Goal: Find specific page/section: Find specific page/section

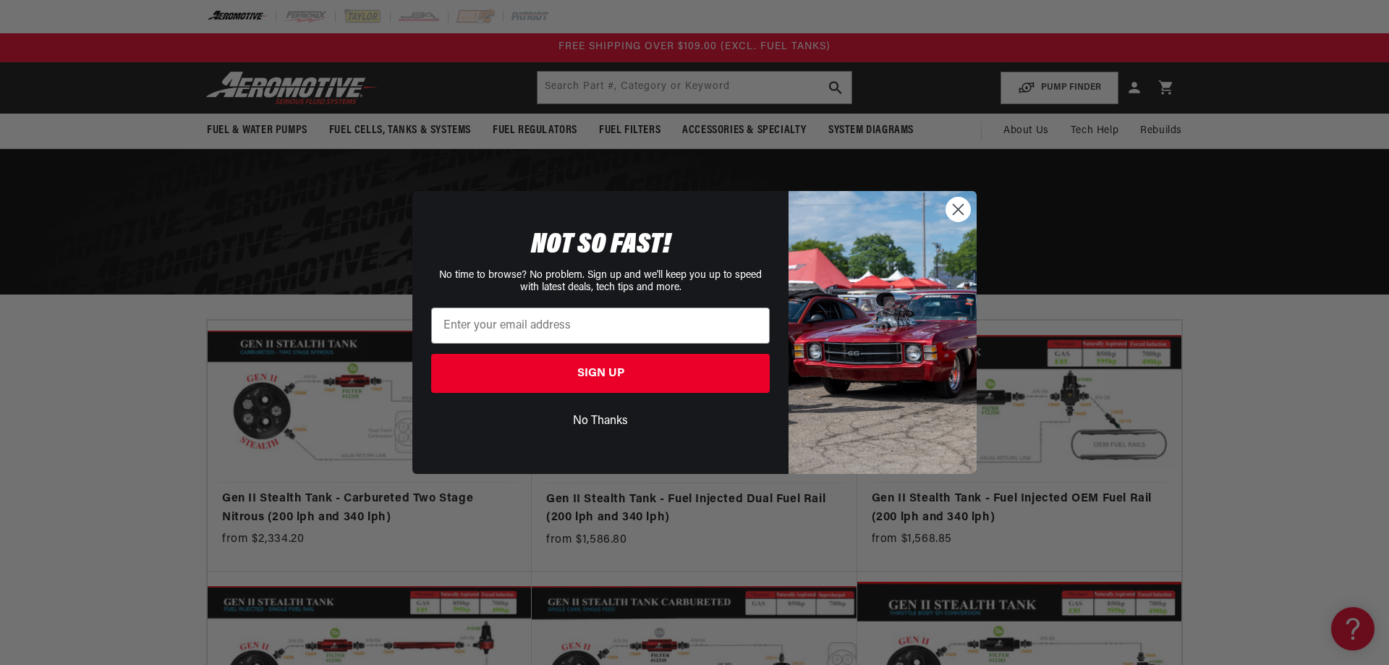
click at [958, 204] on circle "Close dialog" at bounding box center [958, 209] width 24 height 24
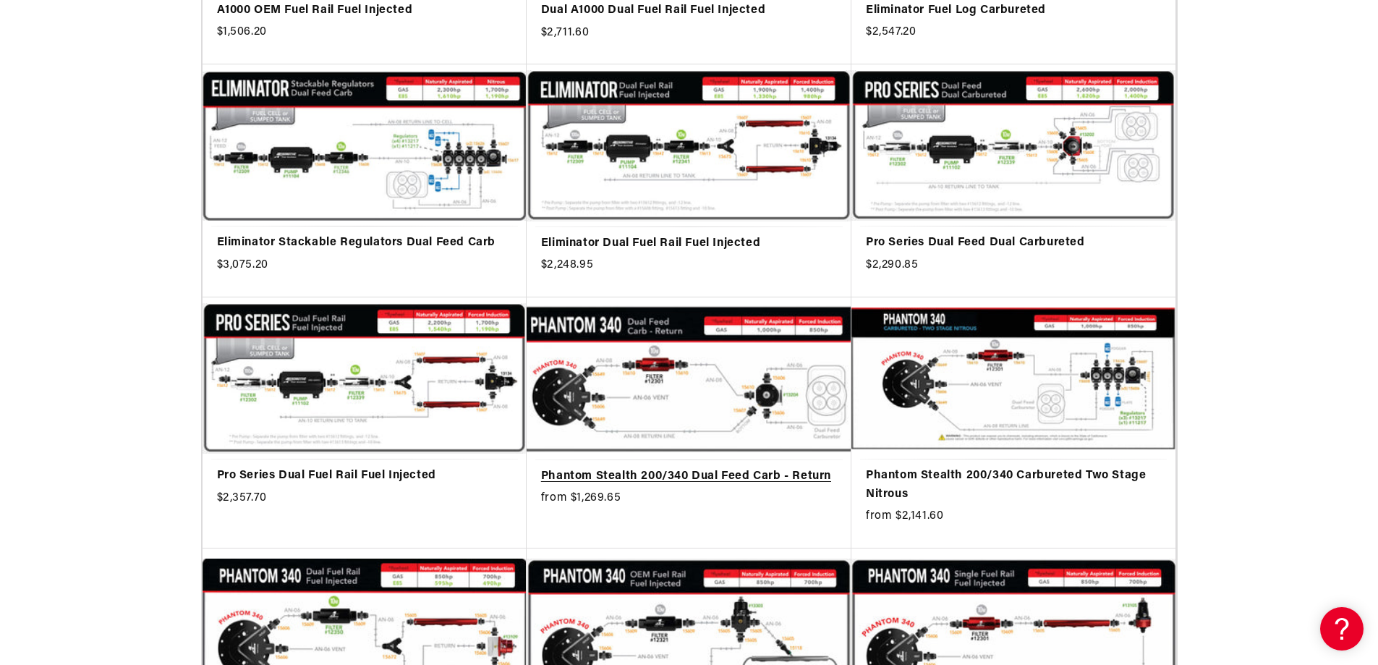
scroll to position [1519, 0]
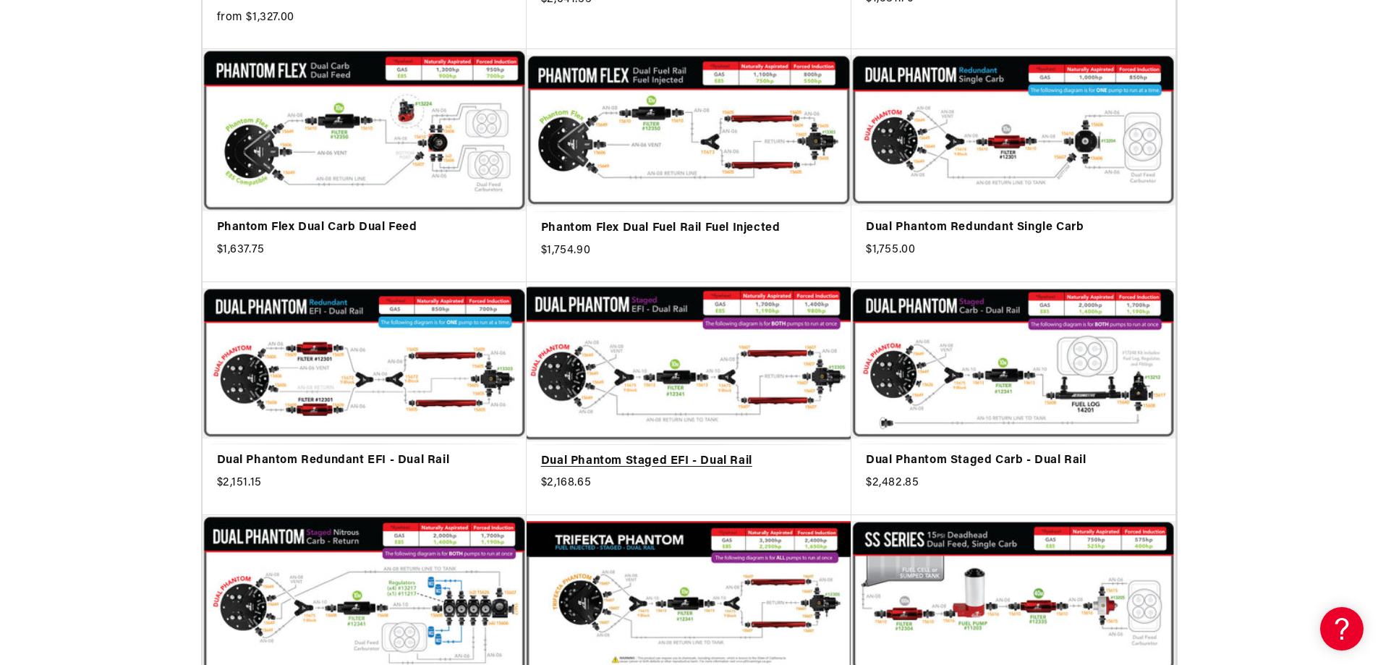
scroll to position [2459, 0]
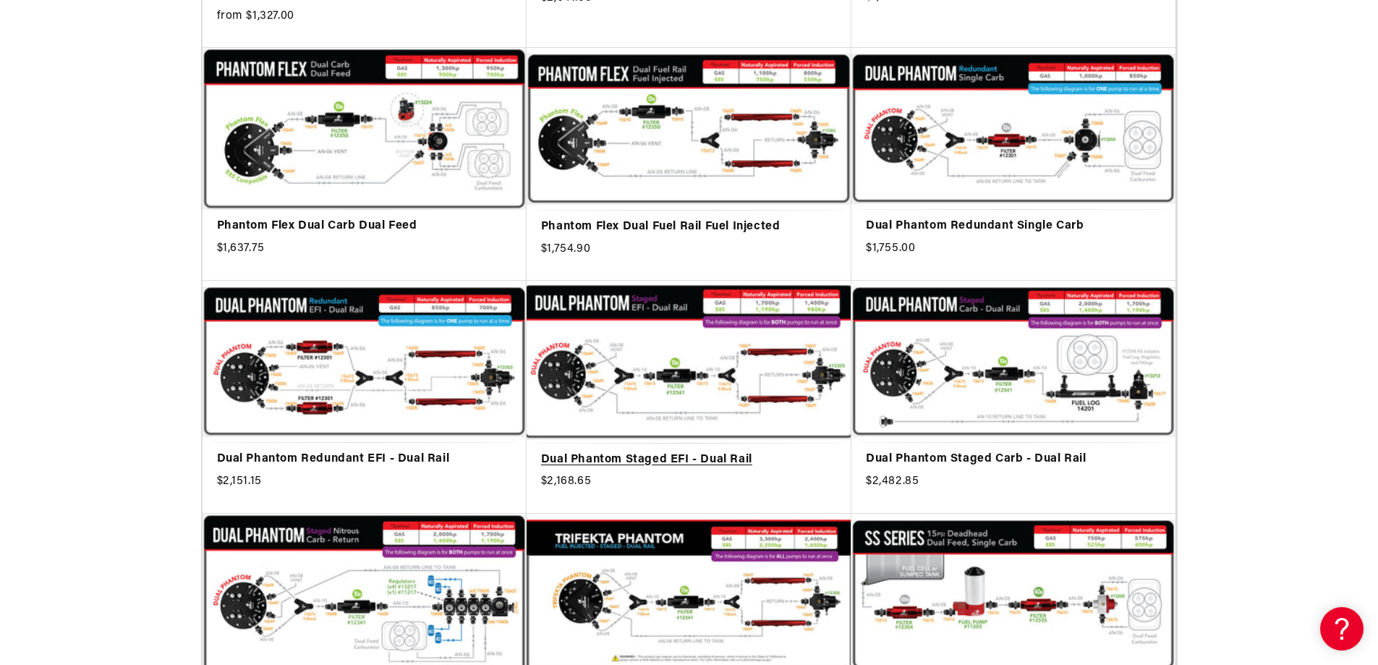
click at [704, 451] on link "Dual Phantom Staged EFI - Dual Rail" at bounding box center [689, 460] width 296 height 19
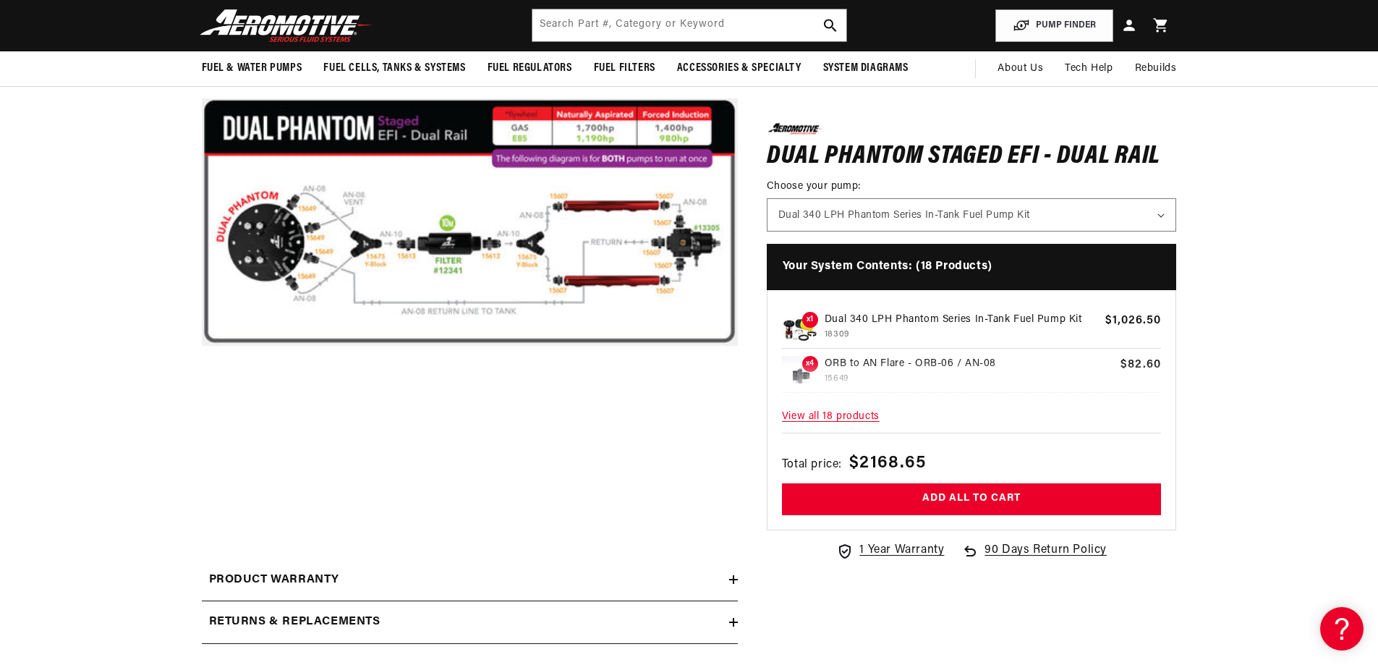
scroll to position [217, 0]
